Goal: Navigation & Orientation: Find specific page/section

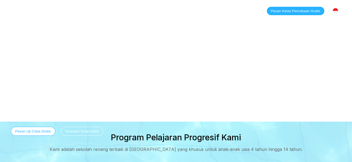
click at [65, 9] on link "Kelas" at bounding box center [69, 10] width 22 height 5
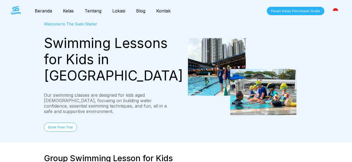
click at [112, 10] on link "Lokasi" at bounding box center [119, 10] width 24 height 5
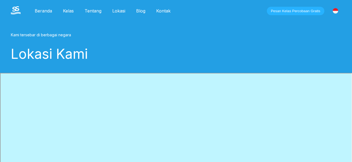
click at [45, 11] on link "Beranda" at bounding box center [43, 10] width 28 height 5
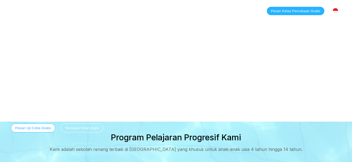
click at [66, 13] on link "Kelas" at bounding box center [69, 10] width 22 height 5
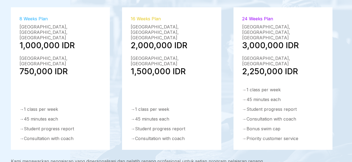
scroll to position [880, 0]
